Goal: Task Accomplishment & Management: Complete application form

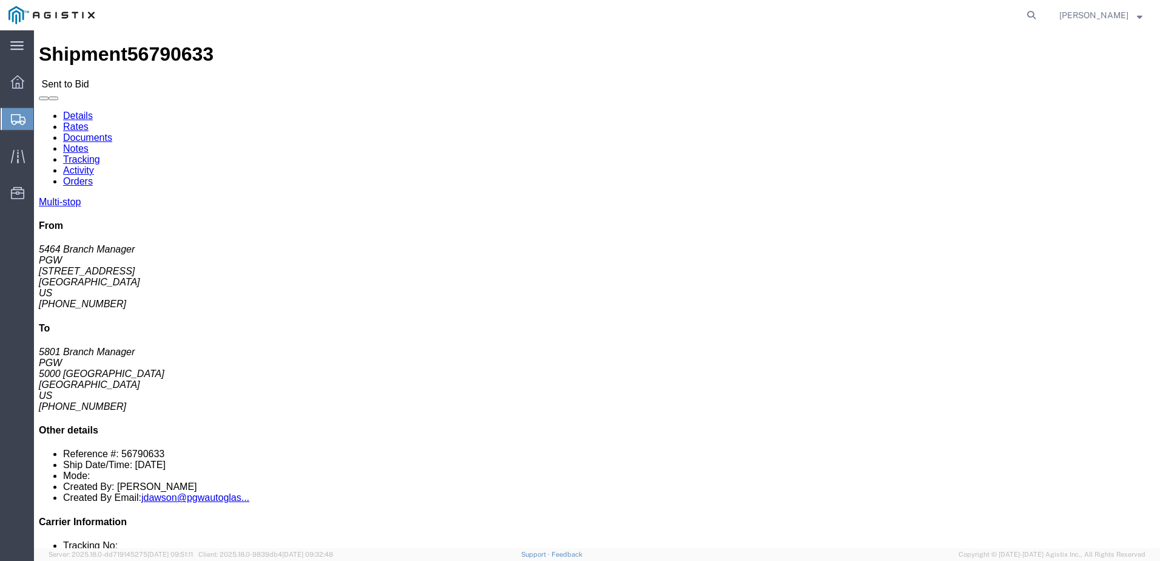
drag, startPoint x: 99, startPoint y: 47, endPoint x: 92, endPoint y: 47, distance: 7.3
click link "Rates"
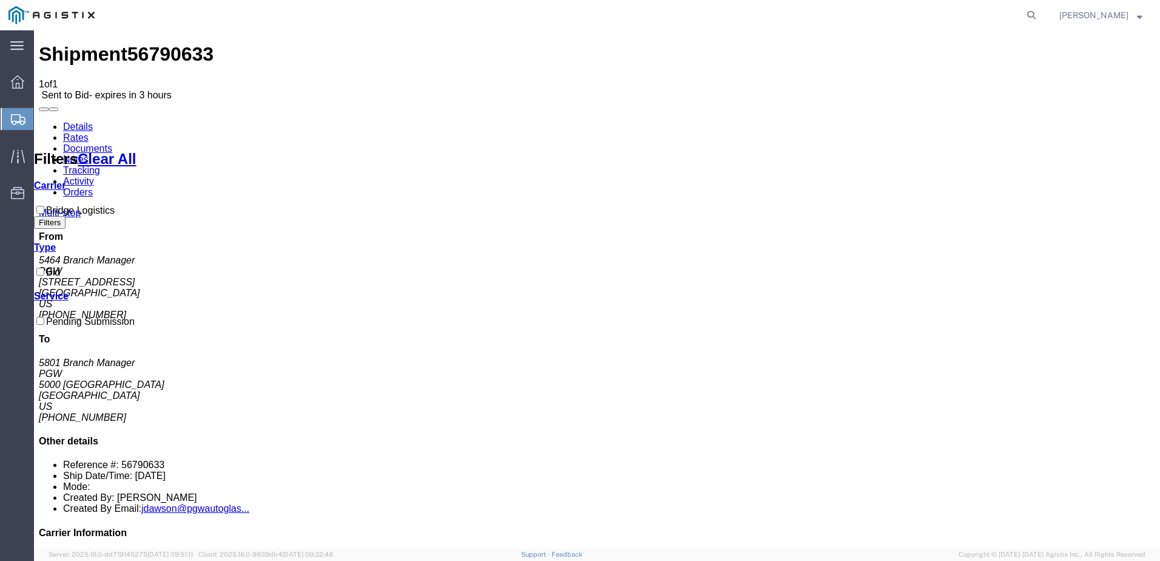
click at [84, 121] on link "Details" at bounding box center [78, 126] width 30 height 10
click at [22, 123] on icon at bounding box center [18, 119] width 15 height 11
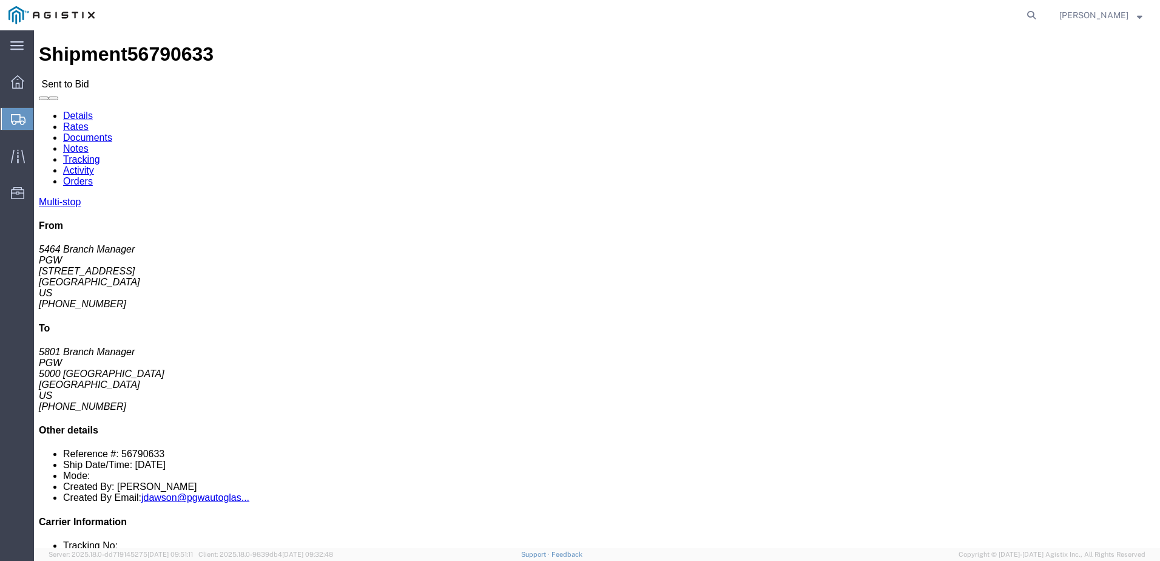
click at [9, 129] on div at bounding box center [18, 119] width 34 height 22
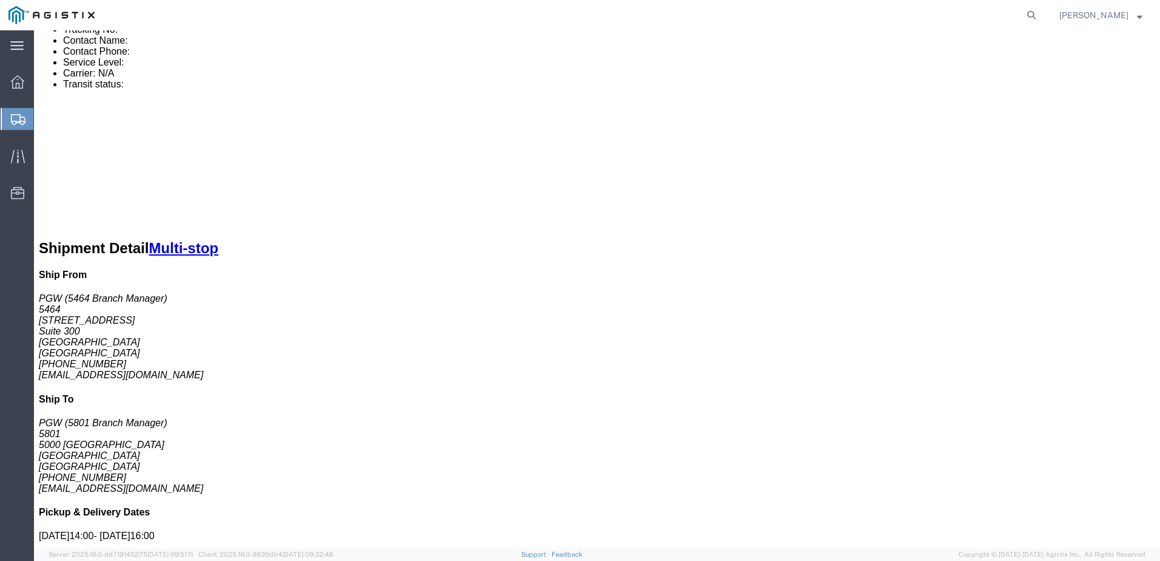
scroll to position [515, 0]
click at [21, 126] on div at bounding box center [18, 119] width 34 height 22
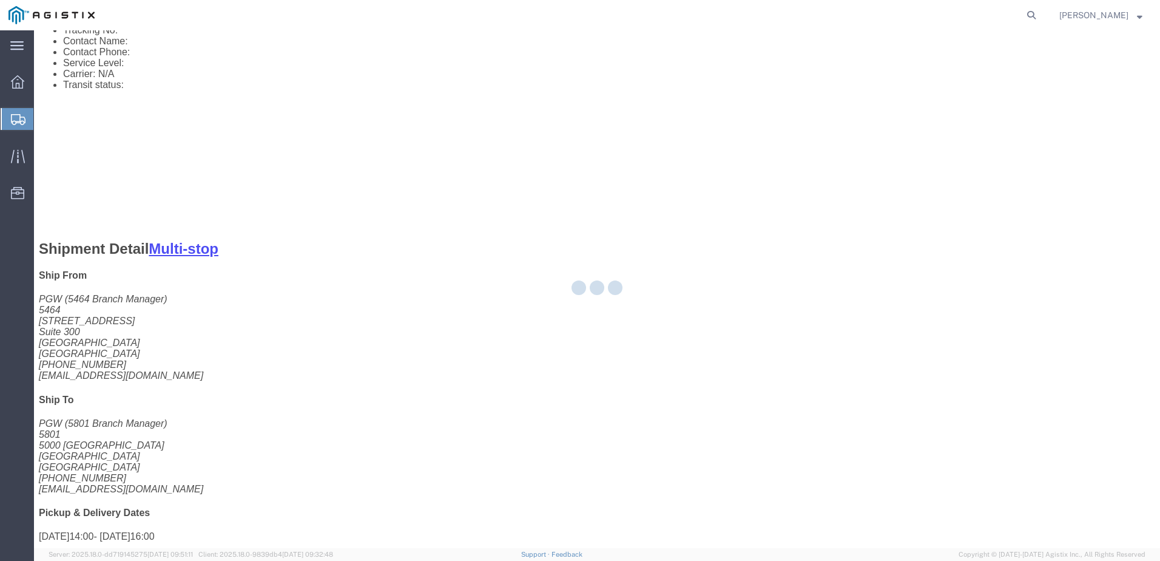
click at [56, 125] on div at bounding box center [597, 289] width 1126 height 518
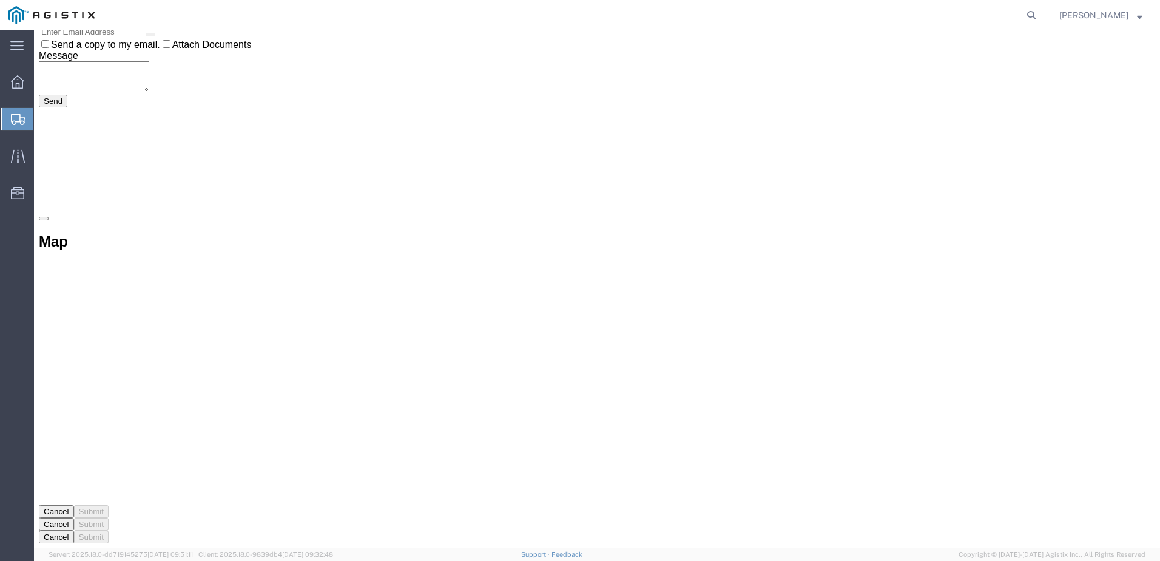
scroll to position [0, 0]
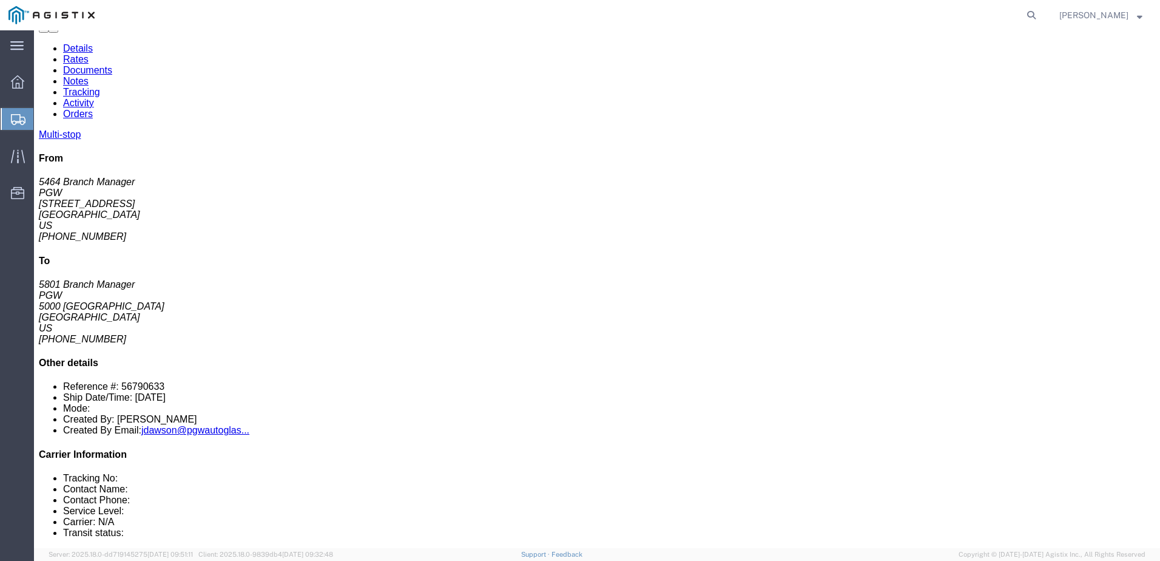
scroll to position [182, 0]
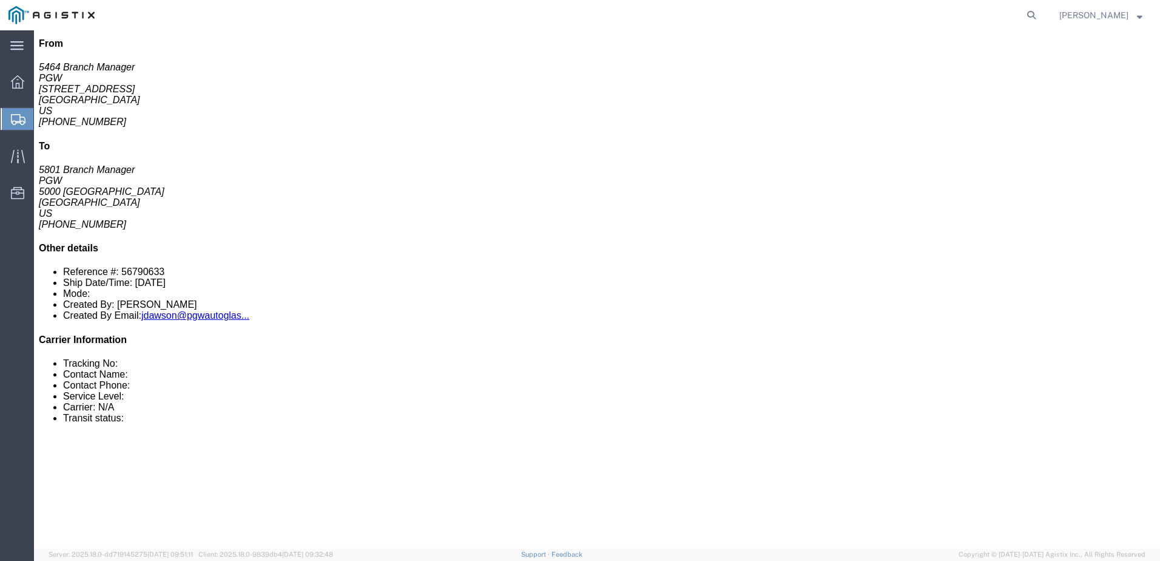
click button
click span
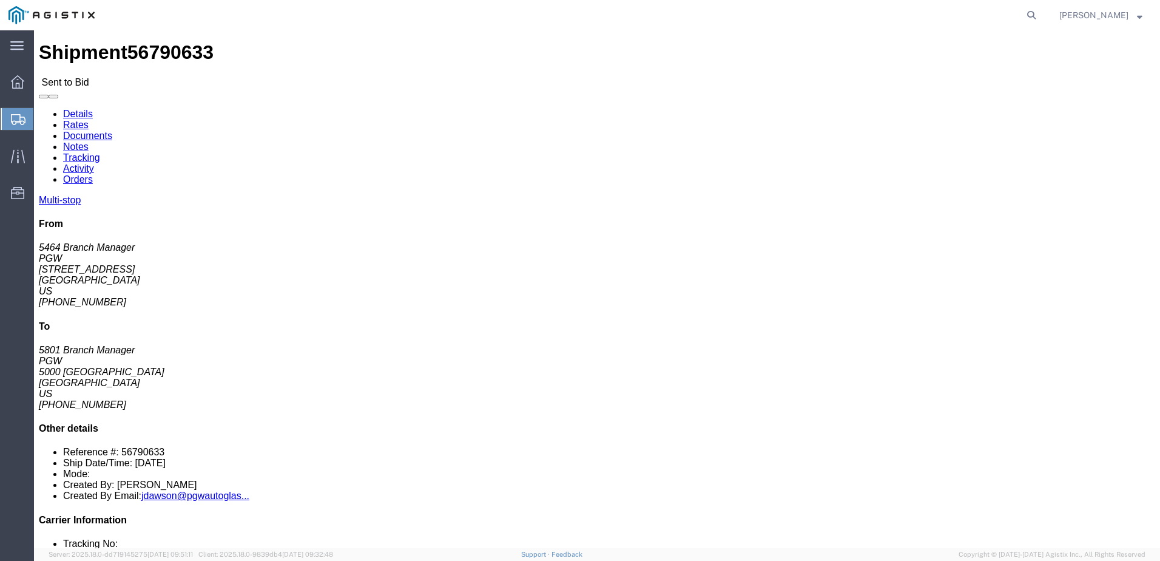
scroll to position [0, 0]
click div "Ship From PGW (5464 Branch Manager) 5464 9180 E 35th Street N Suite 300 Wichita…"
click link "Enter / Modify Bid"
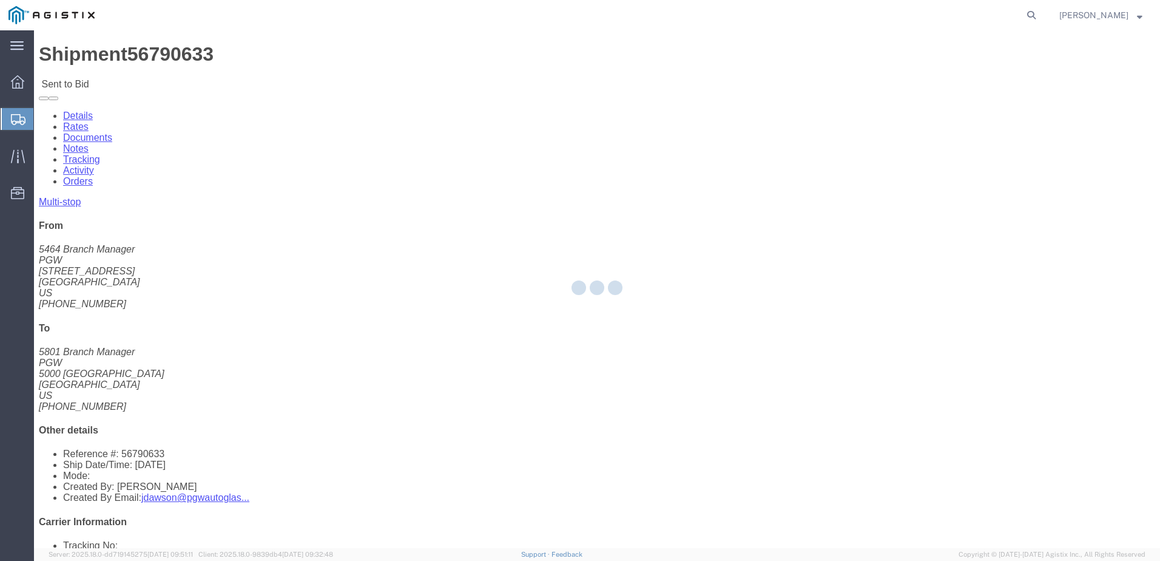
select select "4618"
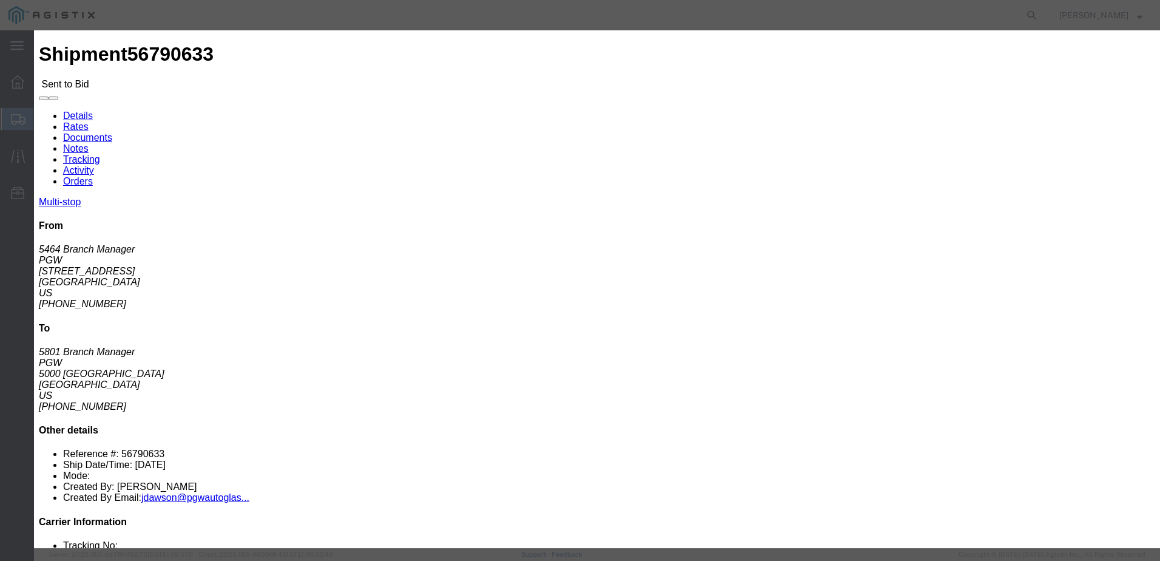
click select "Select Rail TL Standard 3 - 5 Day"
select select "13984"
click select "Select Rail TL Standard 3 - 5 Day"
click input "text"
click select "Select Air Less than Truckload Multi-Leg Ocean Freight Rail Small Parcel Truckl…"
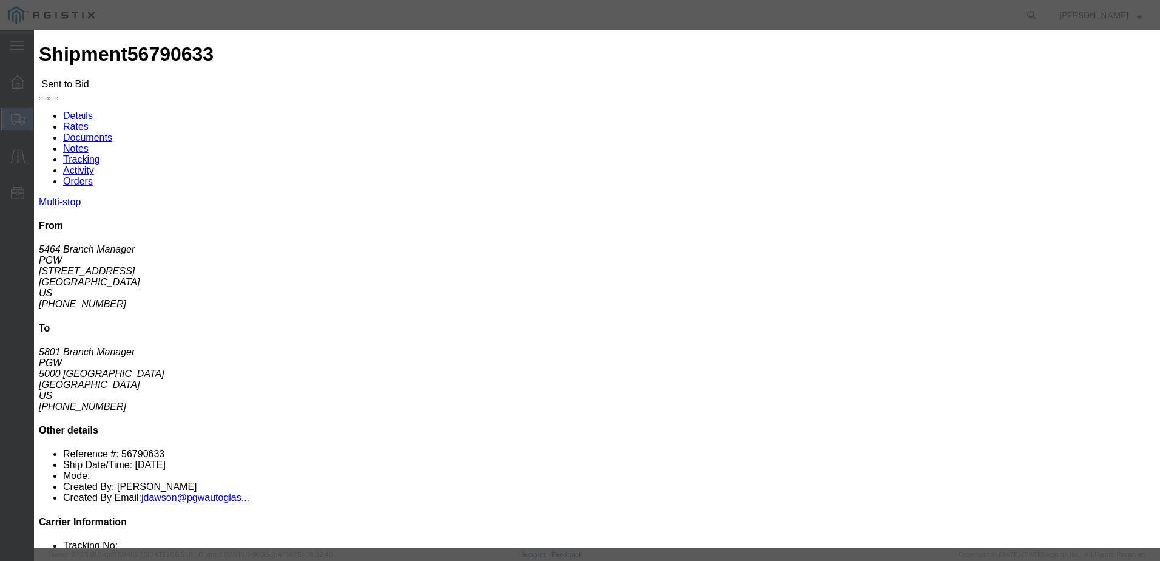
select select "TL"
click select "Select Air Less than Truckload Multi-Leg Ocean Freight Rail Small Parcel Truckl…"
click input "number"
type input "2"
click select "Select 2 Day Service 3 Axle Winch Truck 3 to 5 Day Service 96L Domestic Flat Ra…"
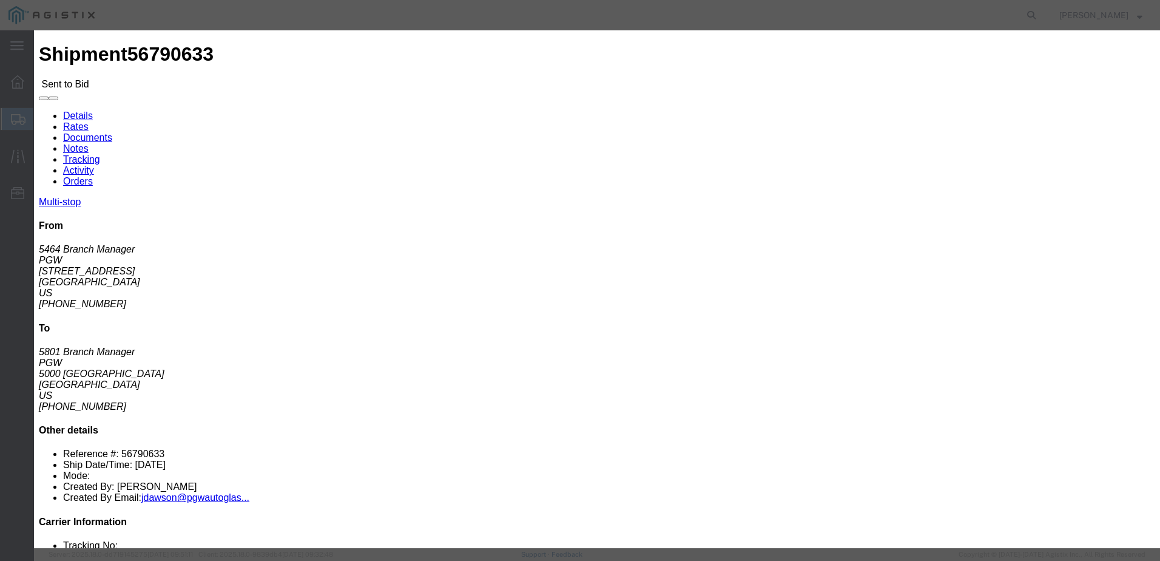
click label "Sub total"
click input "number"
click input "0.01"
click input "1.01"
drag, startPoint x: 834, startPoint y: 245, endPoint x: 769, endPoint y: 249, distance: 65.6
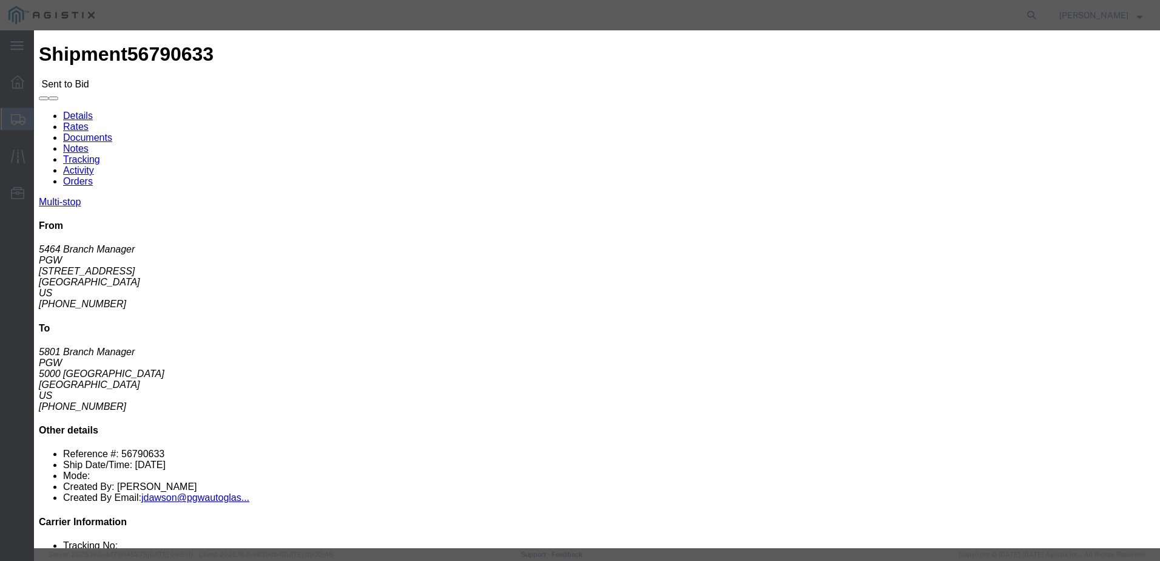
click div "Bid amount 1 1.01"
type input "1300"
click input "text"
type input "."
click div "Bid Information Vendor Select Bridge Logistics Service Level Select Rail TL Sta…"
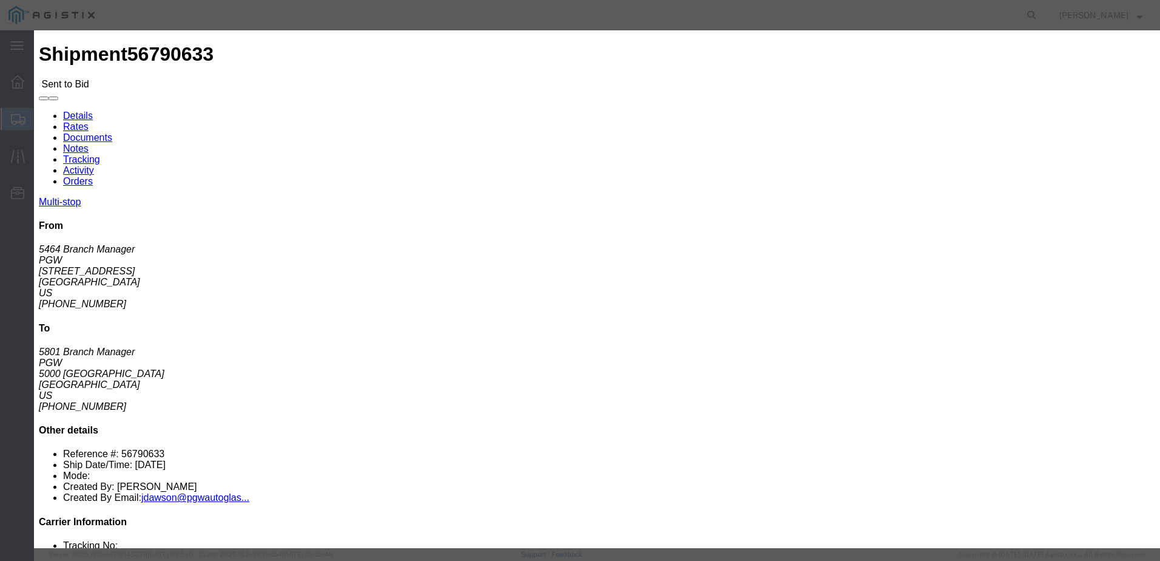
click button "Submit"
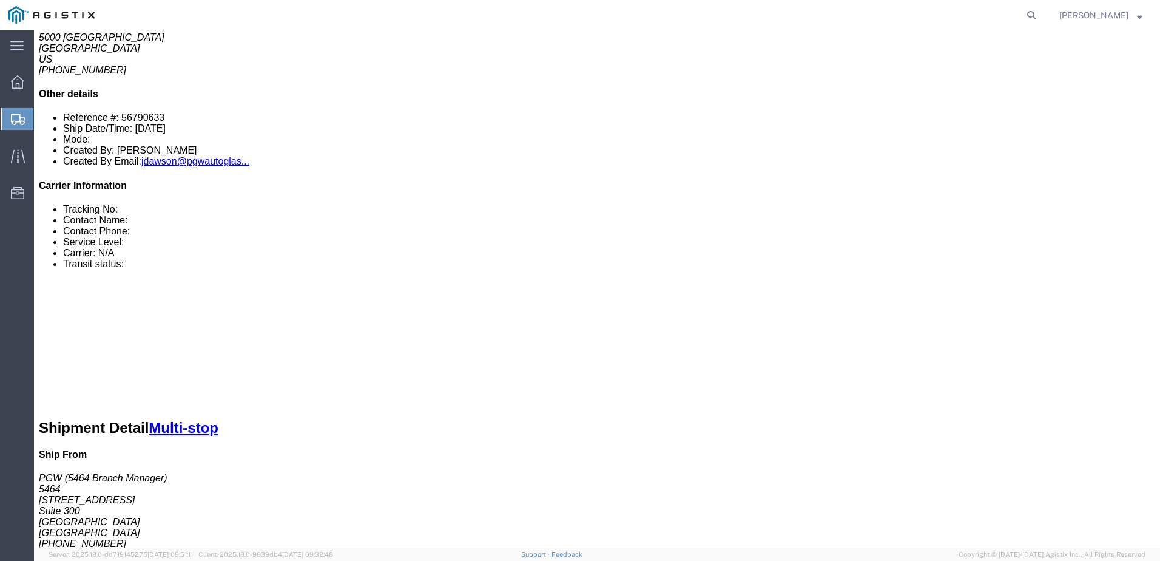
scroll to position [425, 0]
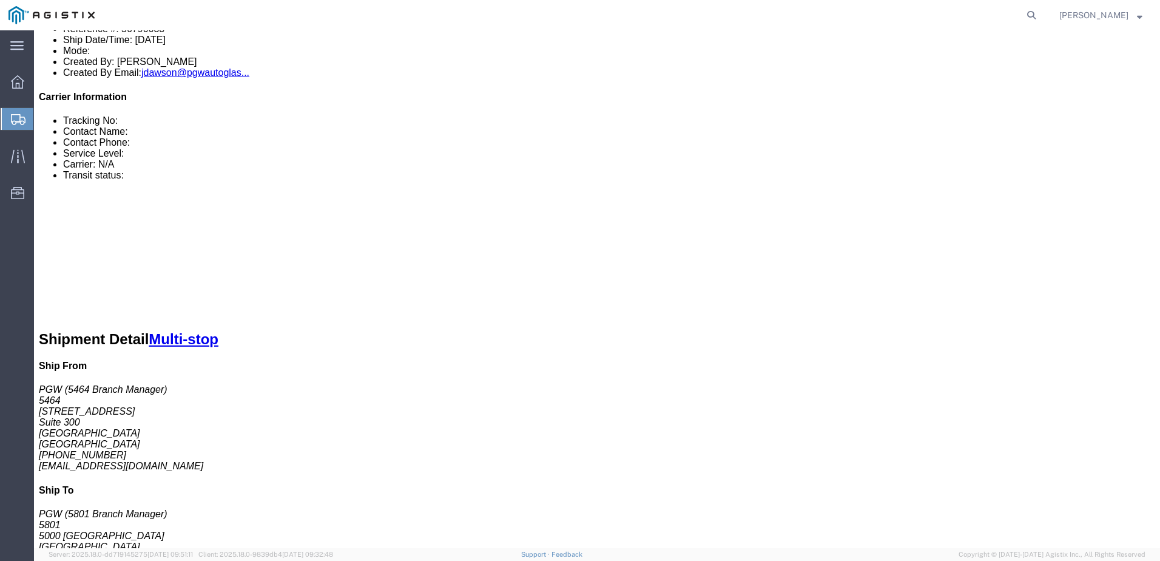
click button "Enter / Modify Bid"
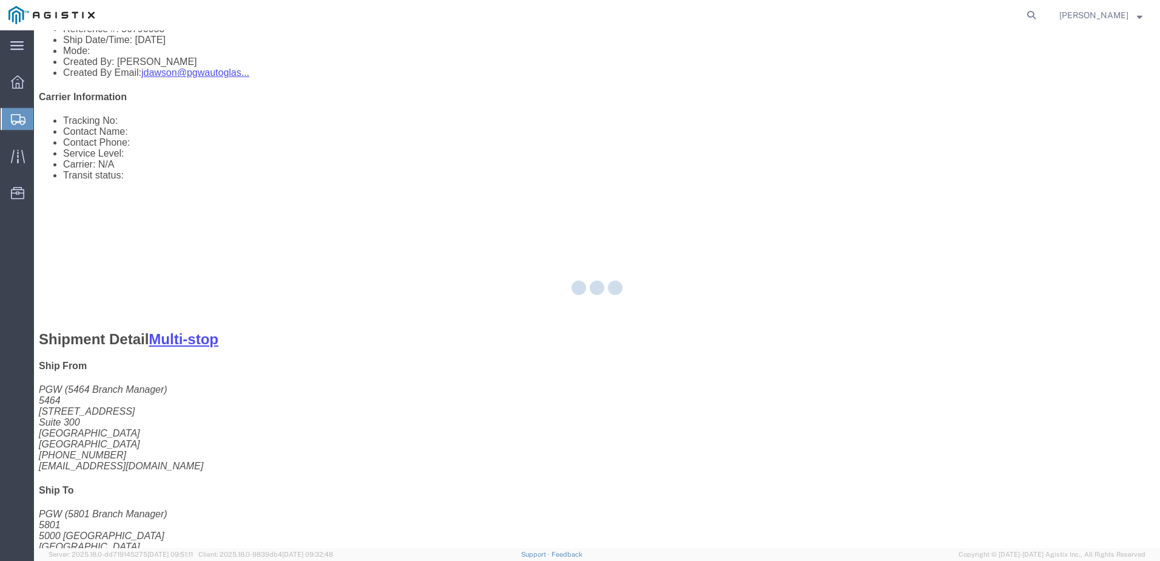
select select "4618"
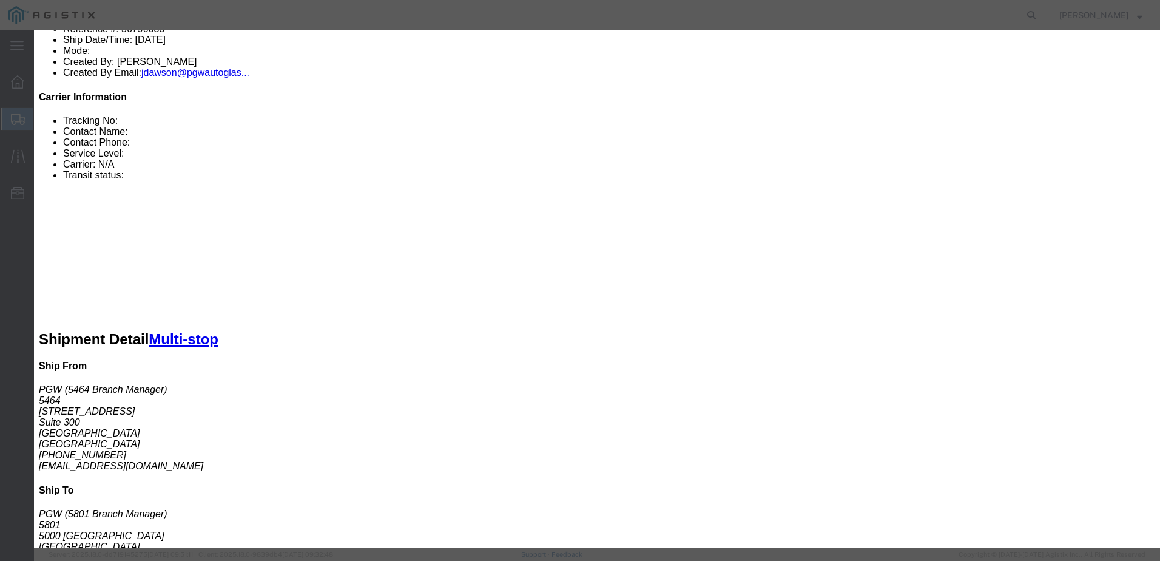
click select "Select Rail TL Standard 3 - 5 Day"
drag, startPoint x: 621, startPoint y: 127, endPoint x: 669, endPoint y: 123, distance: 48.1
click h3 "Bid Information"
click icon "button"
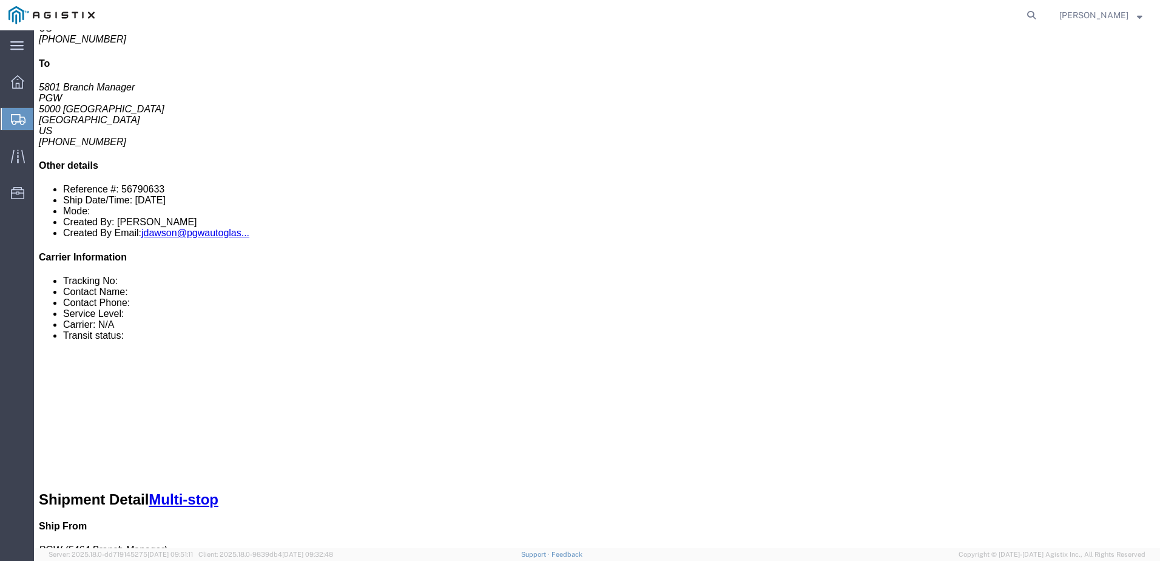
scroll to position [243, 0]
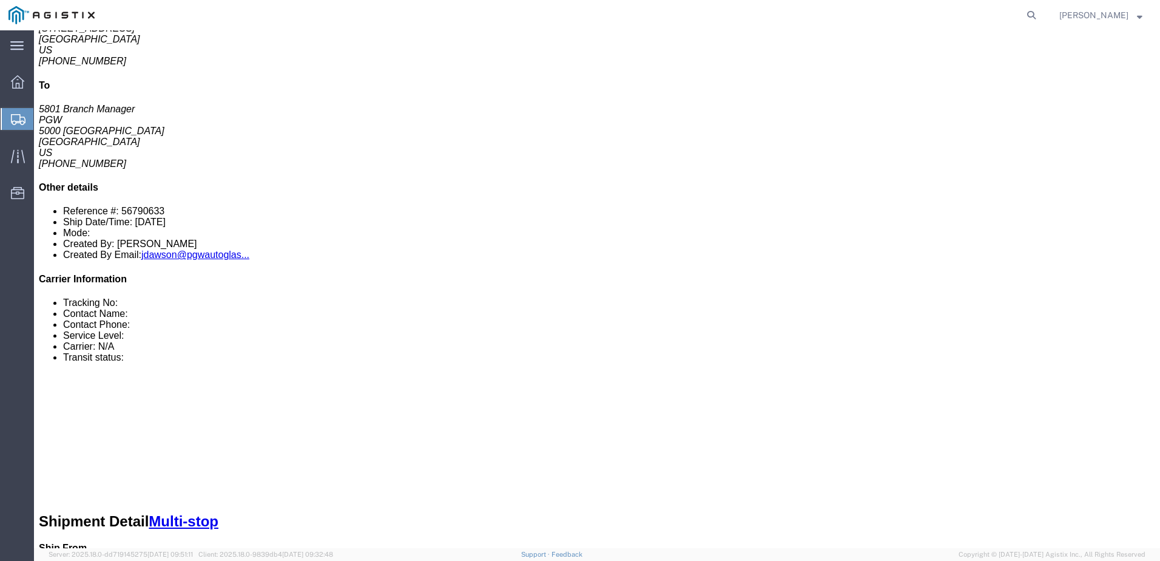
click at [19, 112] on div at bounding box center [18, 119] width 34 height 22
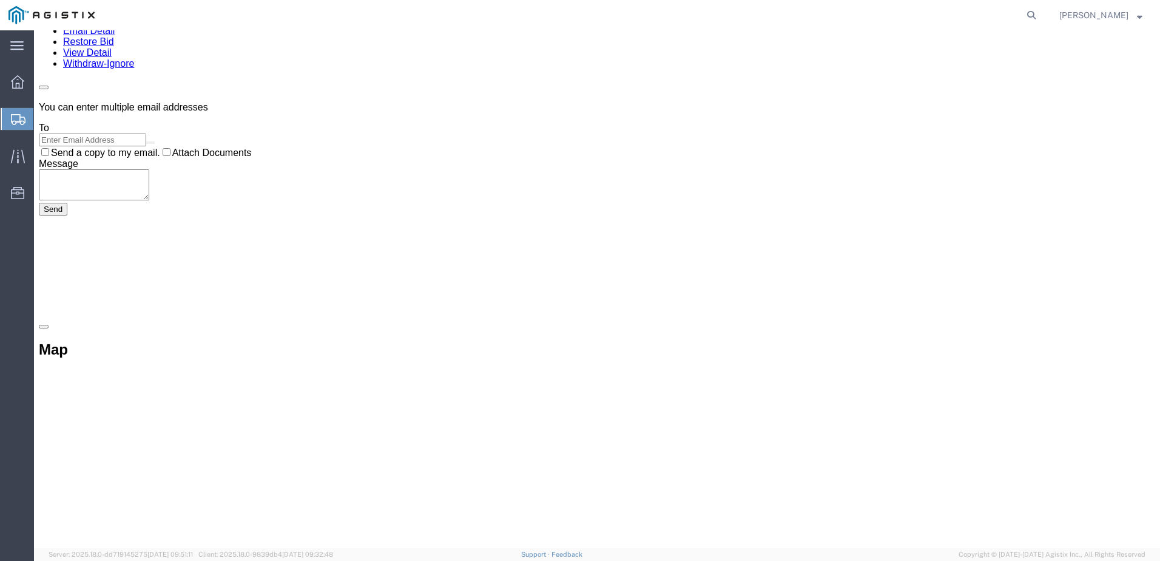
scroll to position [0, 0]
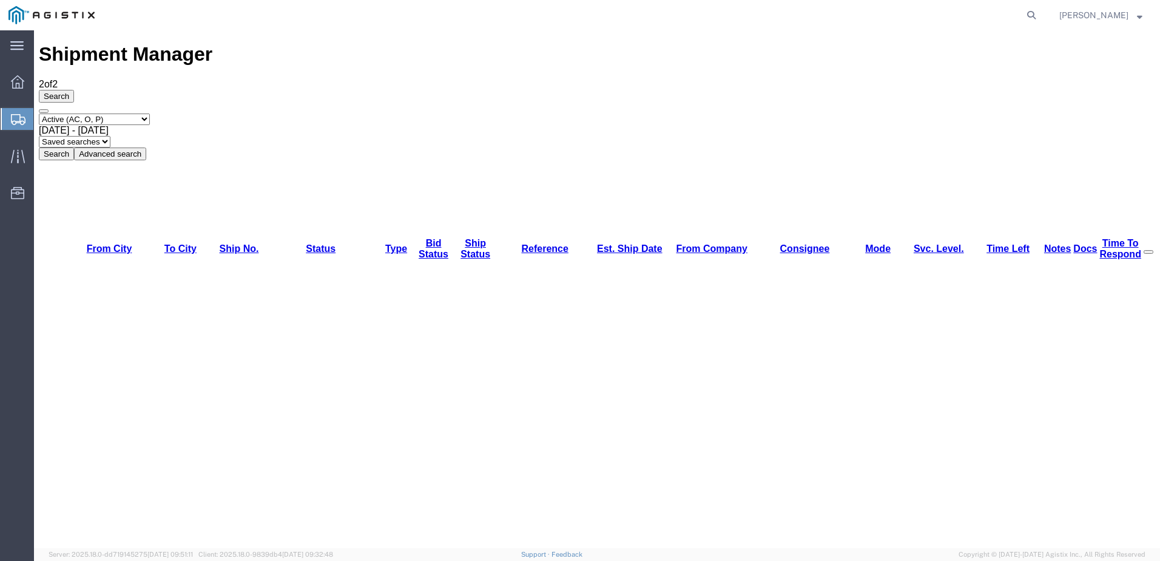
drag, startPoint x: 521, startPoint y: 263, endPoint x: 354, endPoint y: 121, distance: 218.7
